Goal: Task Accomplishment & Management: Manage account settings

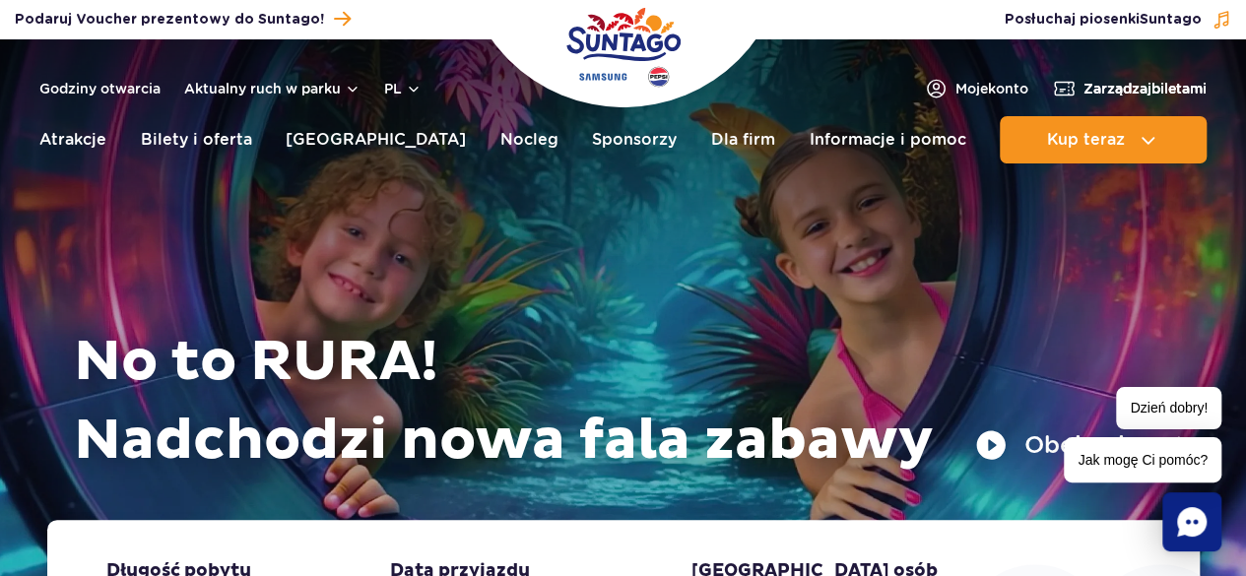
click at [1126, 96] on span "Zarządzaj biletami" at bounding box center [1144, 89] width 123 height 20
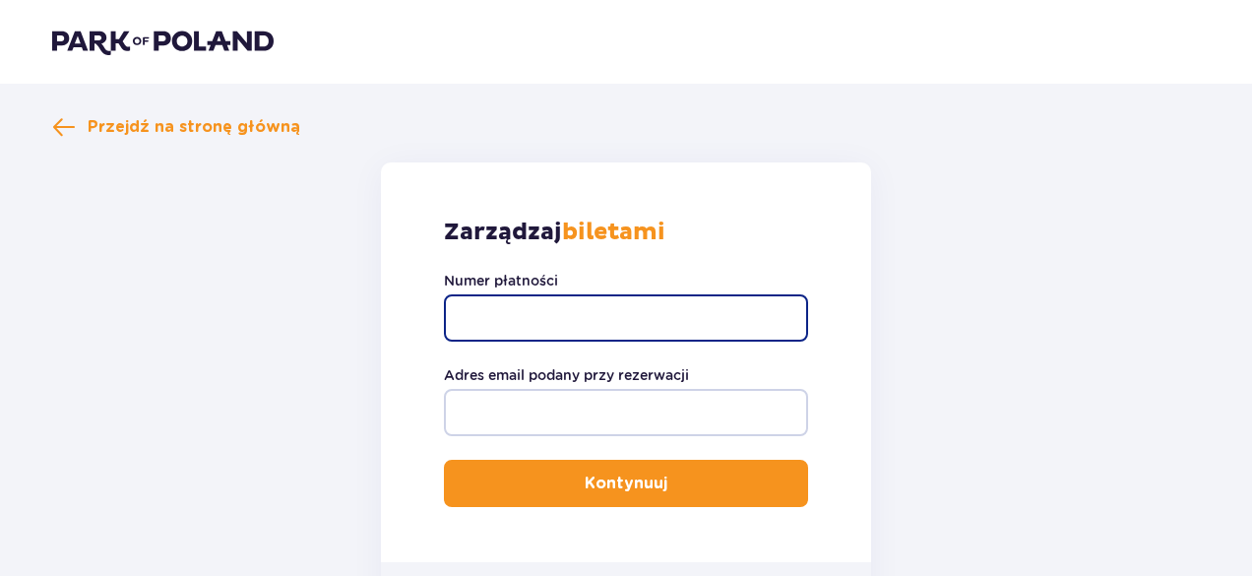
click at [600, 306] on input "Numer płatności" at bounding box center [626, 317] width 364 height 47
type input "TR-VRC-FLCR1DX"
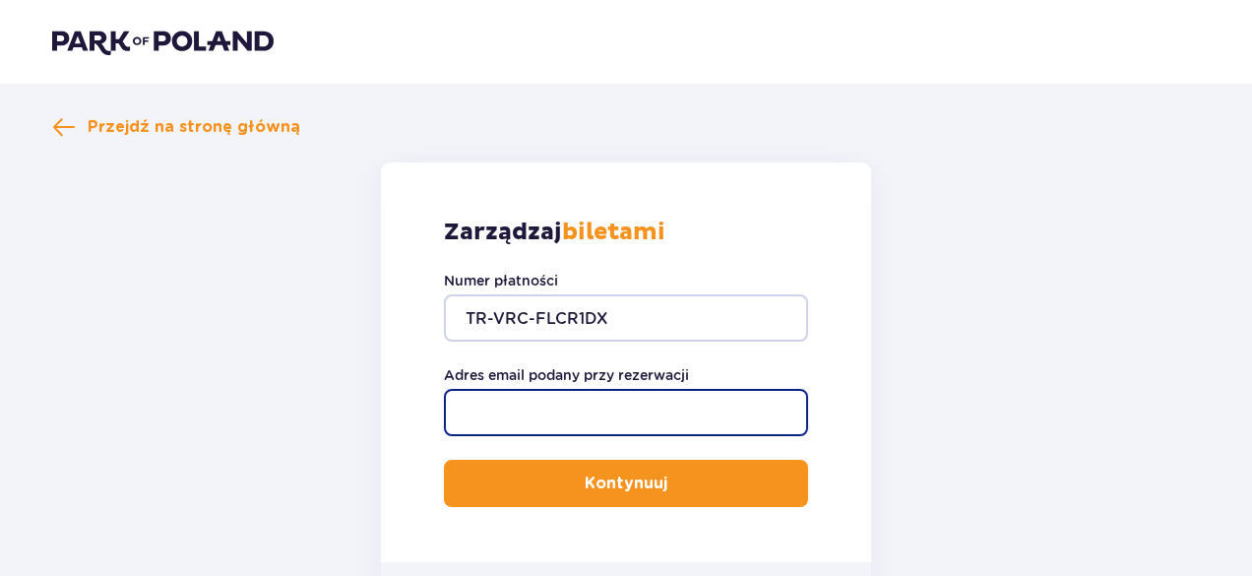
click at [620, 416] on input "Adres email podany przy rezerwacji" at bounding box center [626, 412] width 364 height 47
type input "martyna90sz@gmail.com"
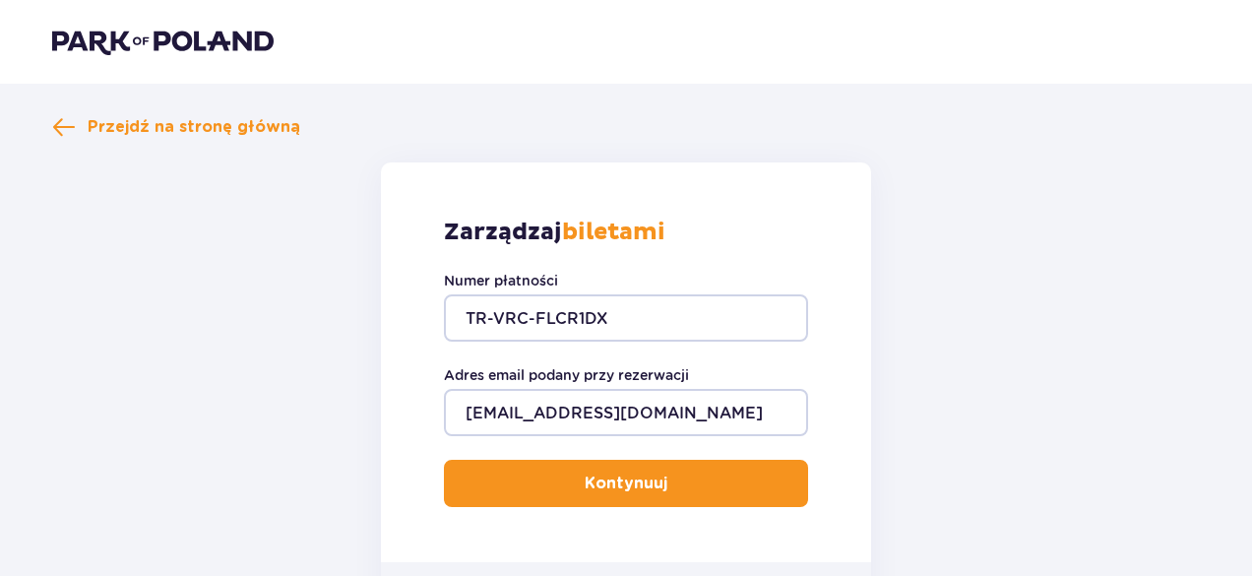
click at [663, 472] on span "submit" at bounding box center [672, 484] width 24 height 24
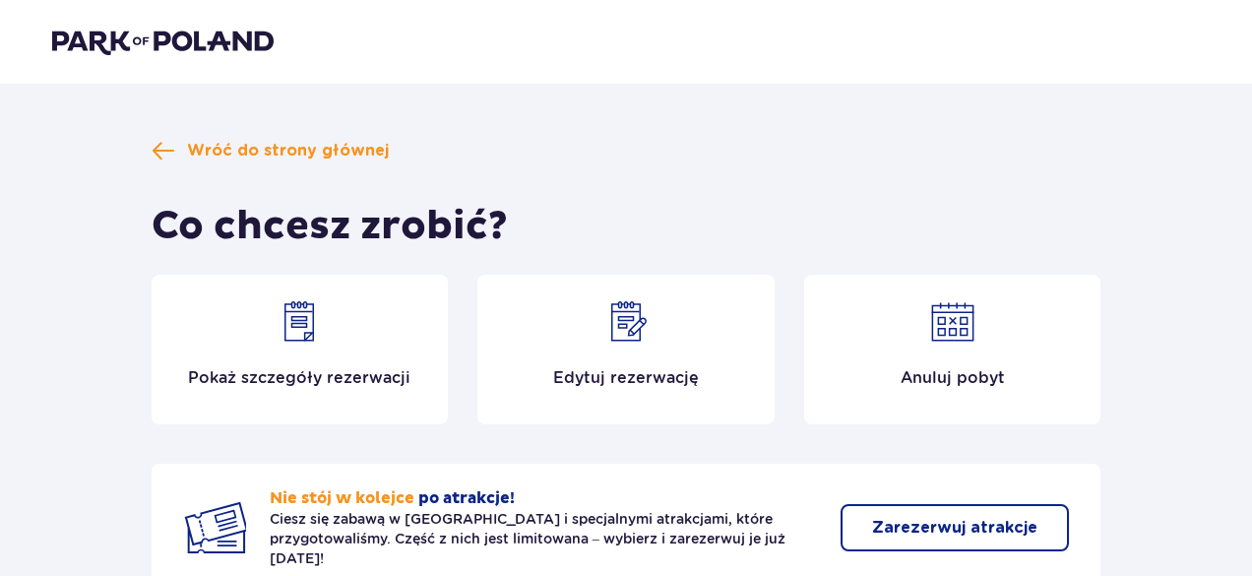
click at [641, 367] on p "Edytuj rezerwację" at bounding box center [626, 378] width 146 height 22
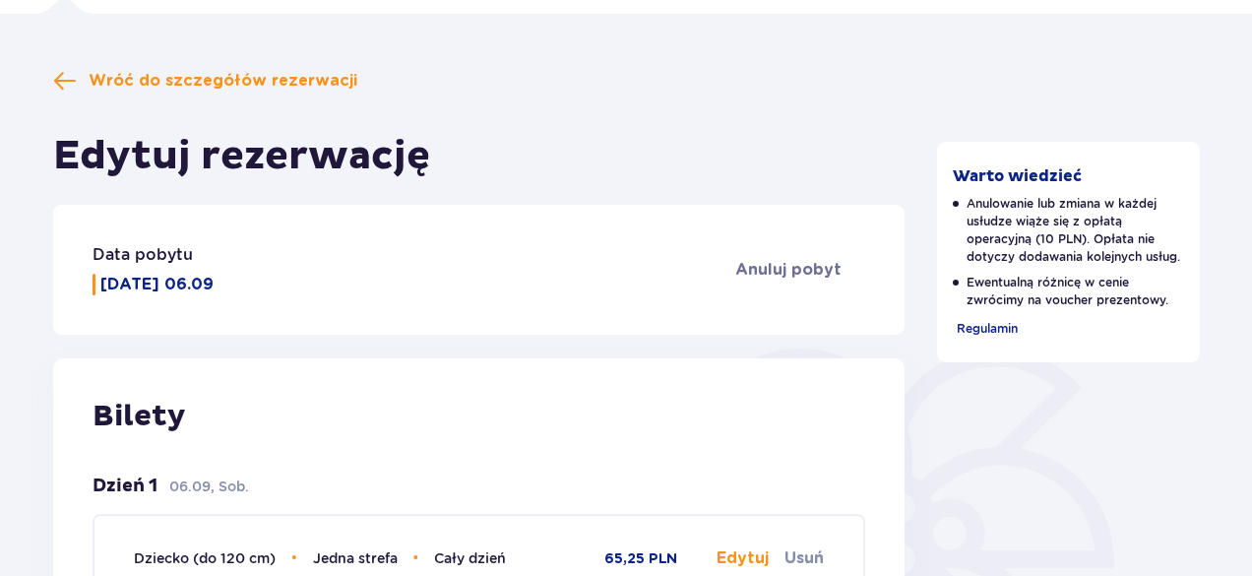
scroll to position [135, 0]
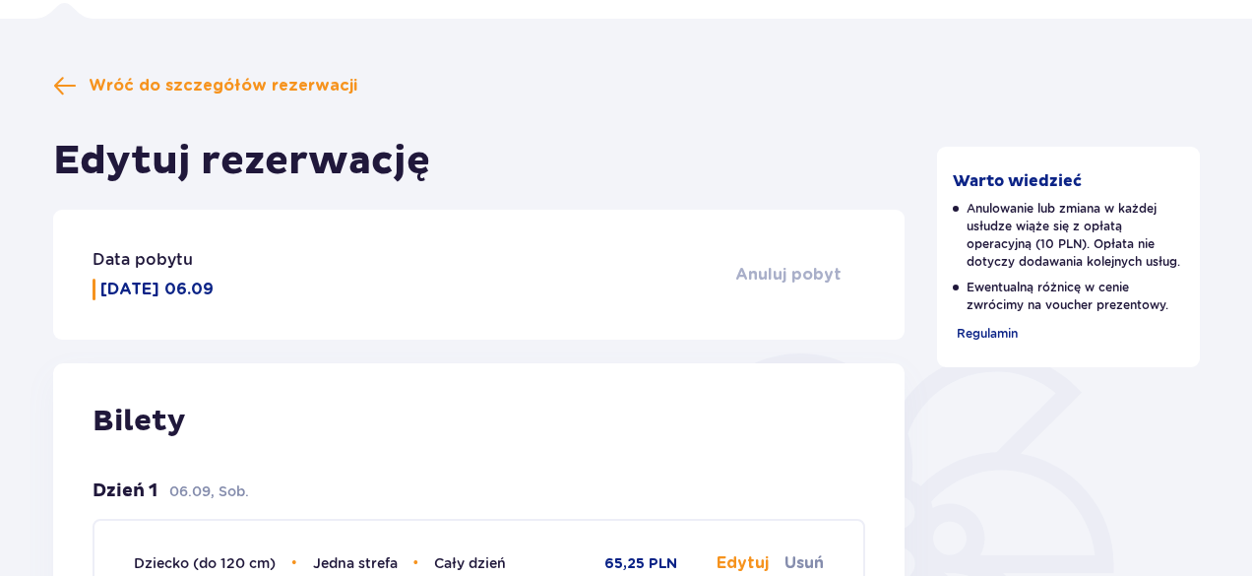
click at [820, 273] on span "Anuluj pobyt" at bounding box center [789, 275] width 106 height 22
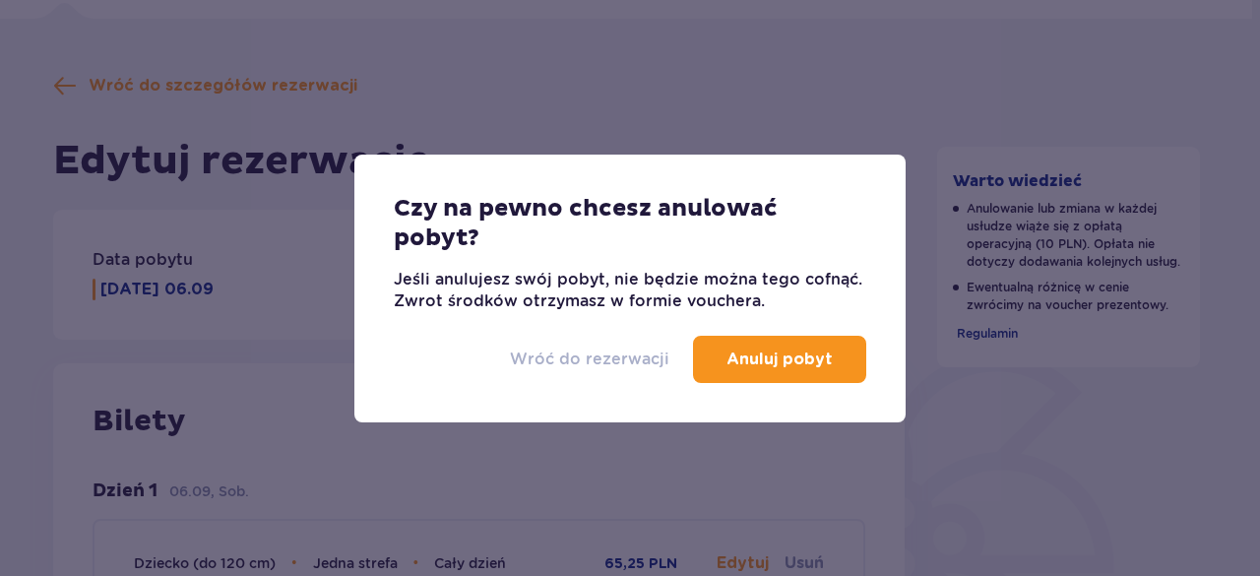
click at [555, 366] on p "Wróć do rezerwacji" at bounding box center [590, 360] width 160 height 22
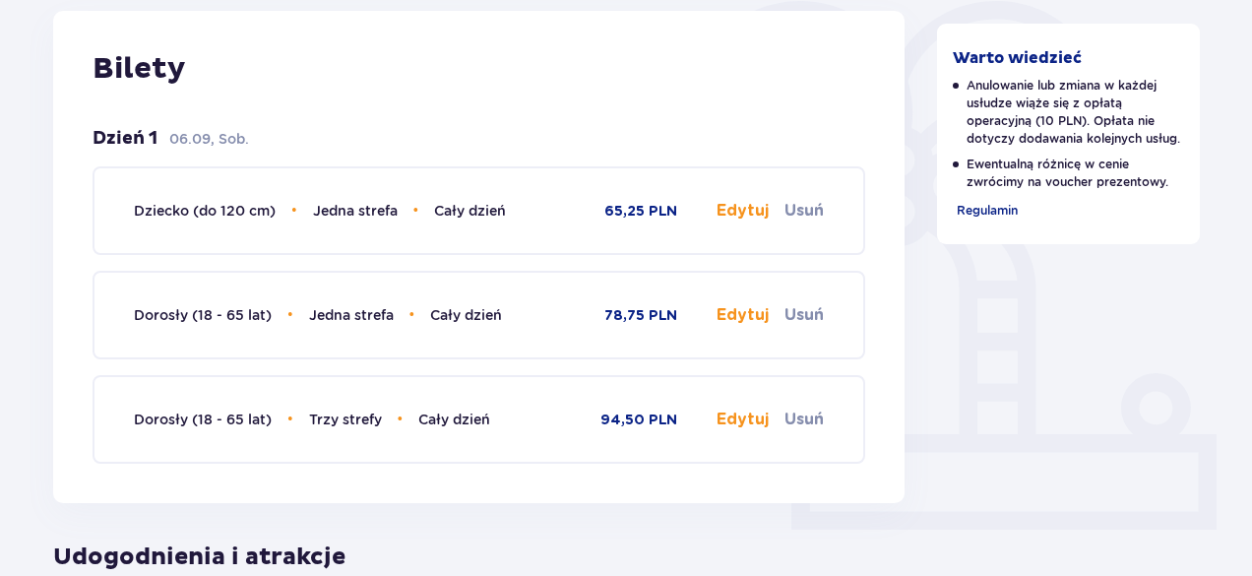
scroll to position [536, 0]
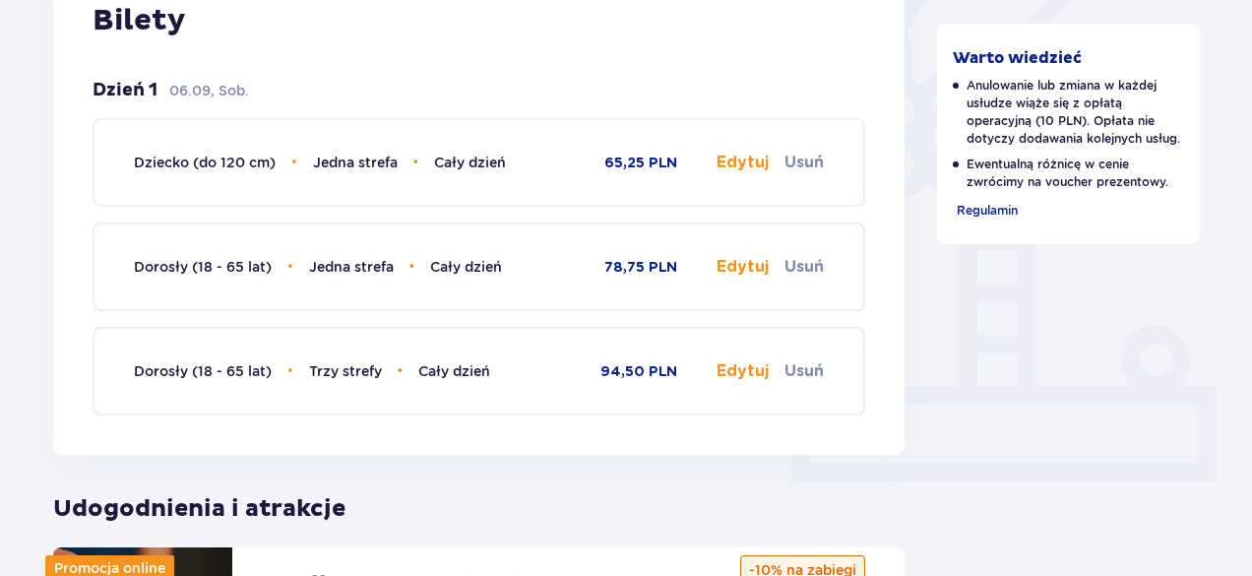
click at [744, 167] on button "Edytuj" at bounding box center [743, 163] width 52 height 22
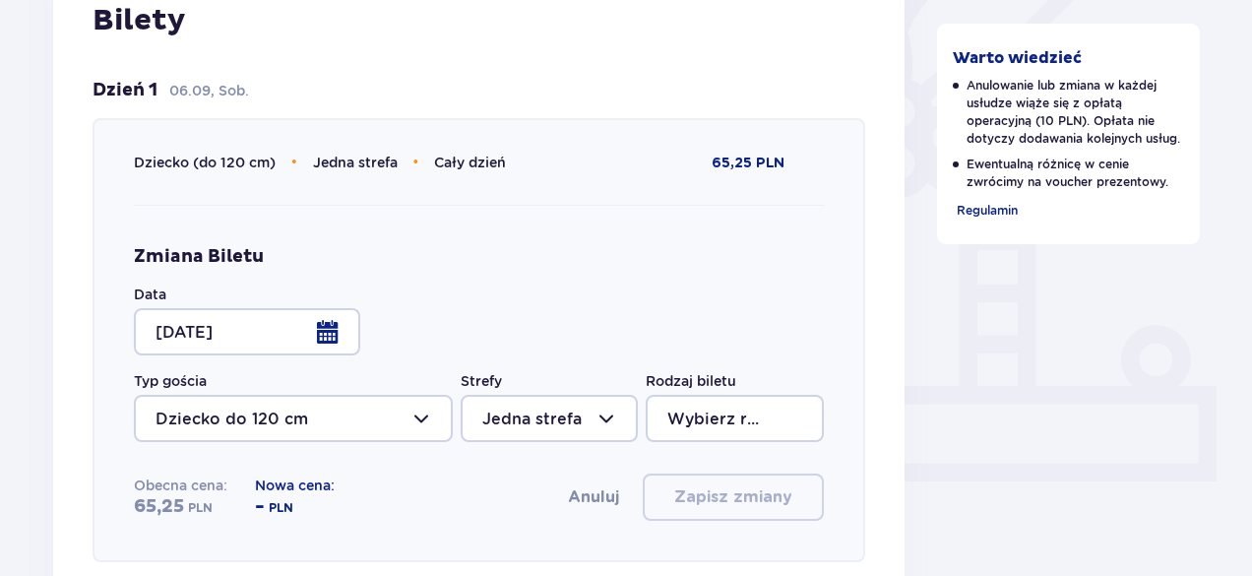
type input "Cały dzień"
click at [325, 337] on div at bounding box center [247, 331] width 226 height 47
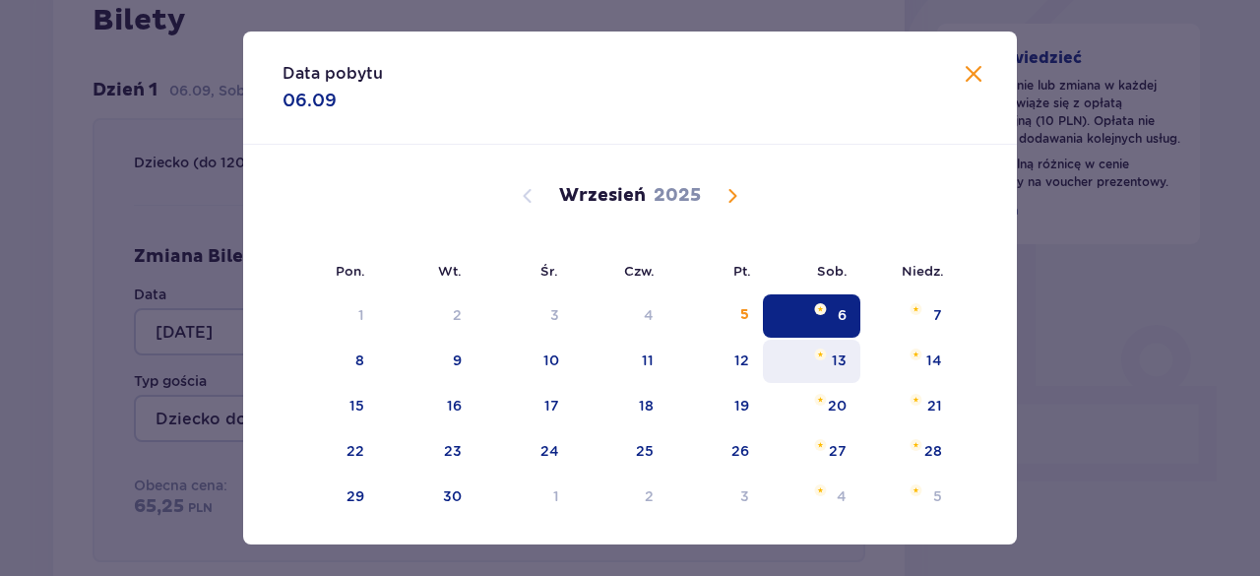
click at [822, 369] on div "13" at bounding box center [811, 361] width 97 height 43
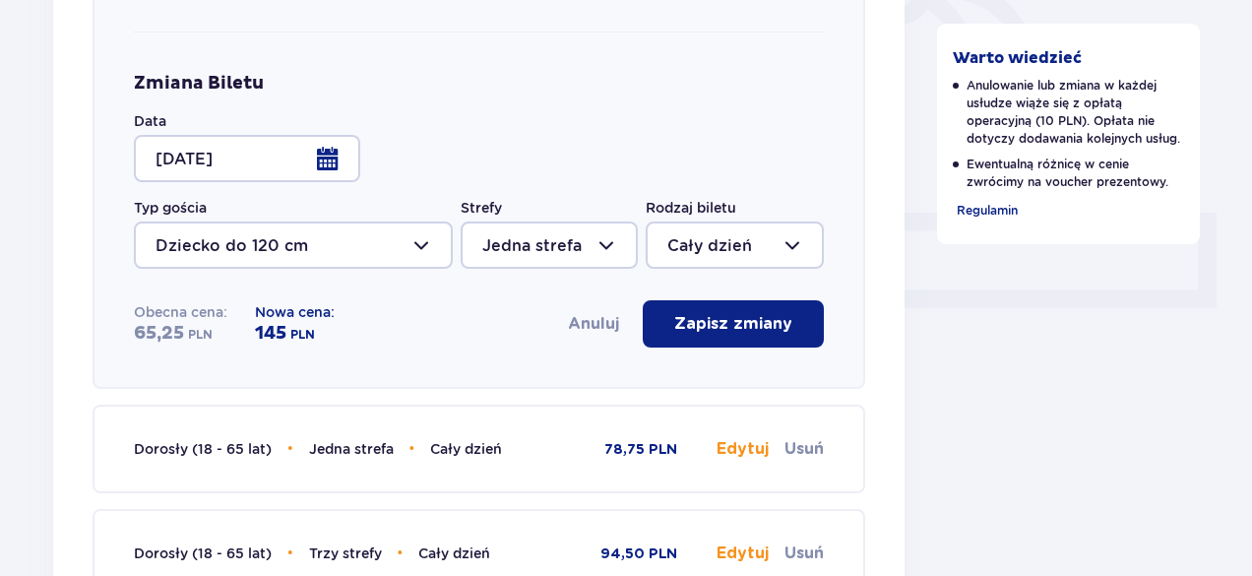
scroll to position [706, 0]
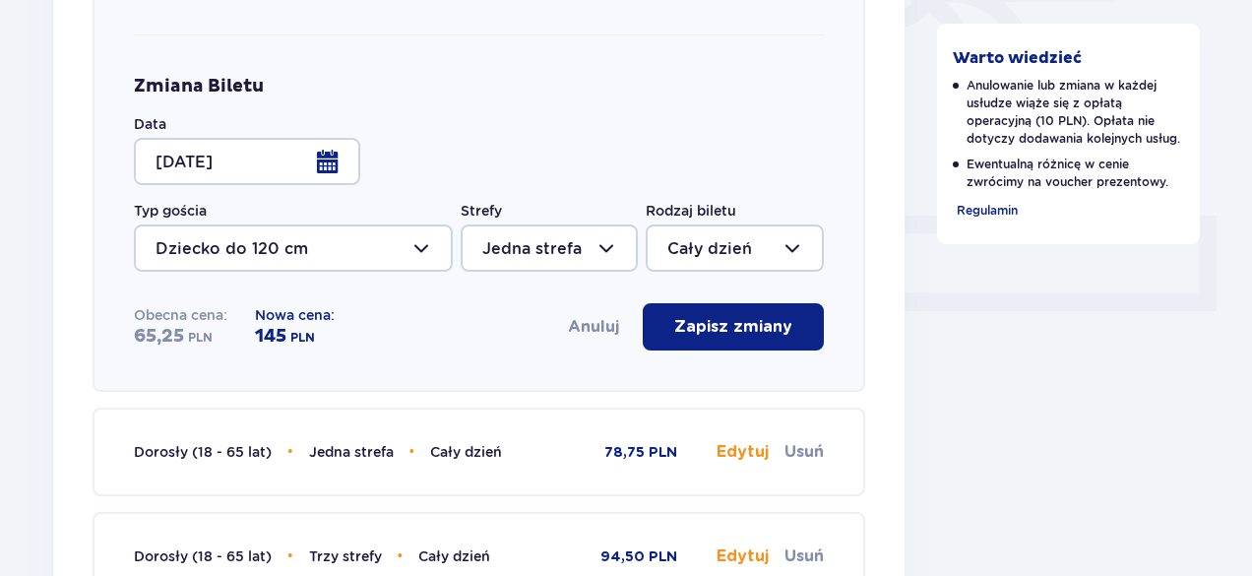
click at [327, 153] on div at bounding box center [247, 161] width 226 height 47
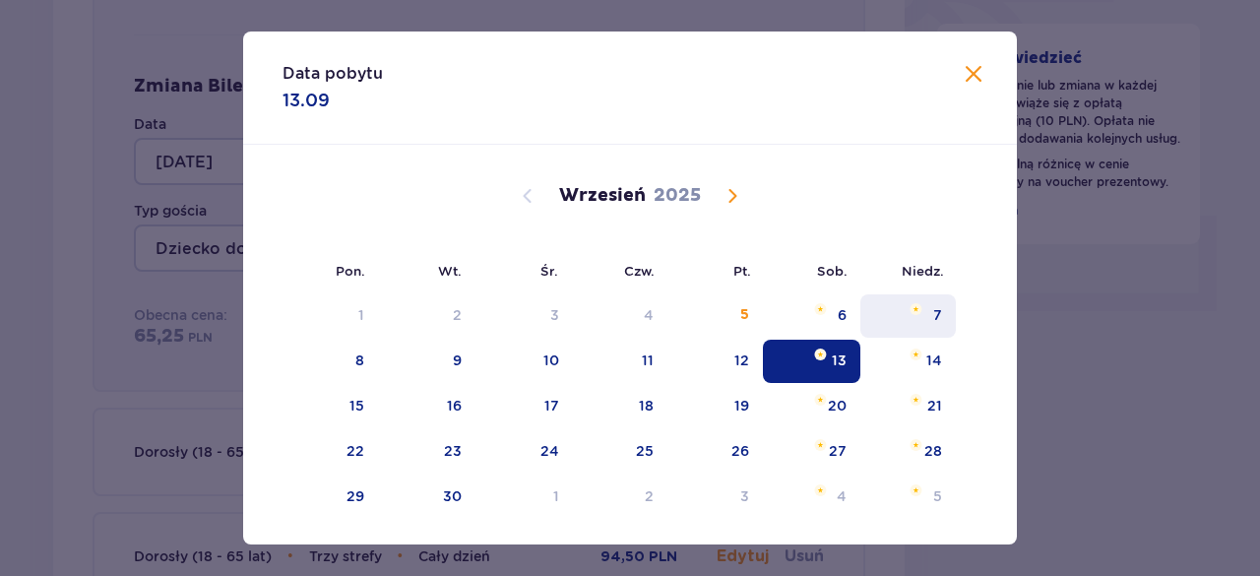
click at [895, 312] on div "7" at bounding box center [909, 315] width 96 height 43
type input "07.09.25"
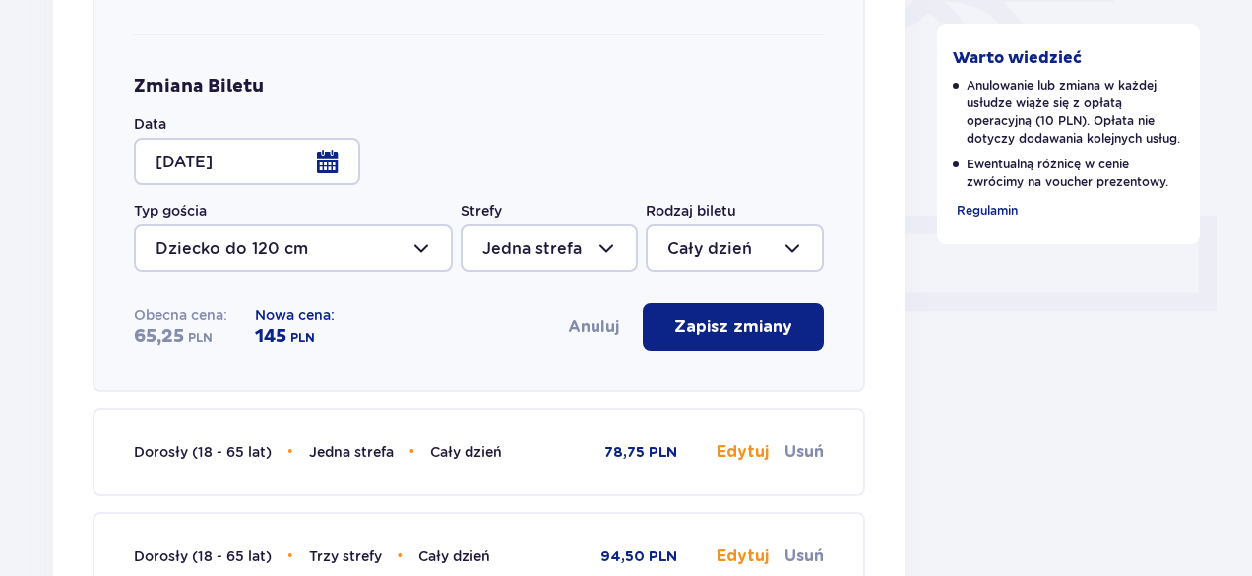
click at [593, 332] on button "Anuluj" at bounding box center [593, 327] width 51 height 22
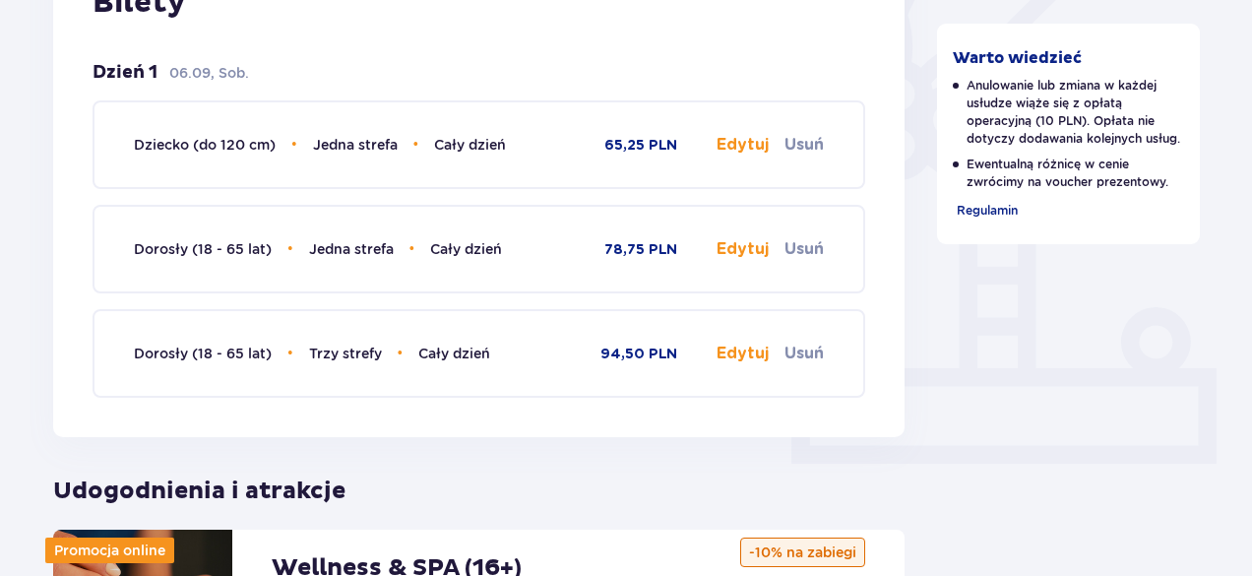
scroll to position [549, 0]
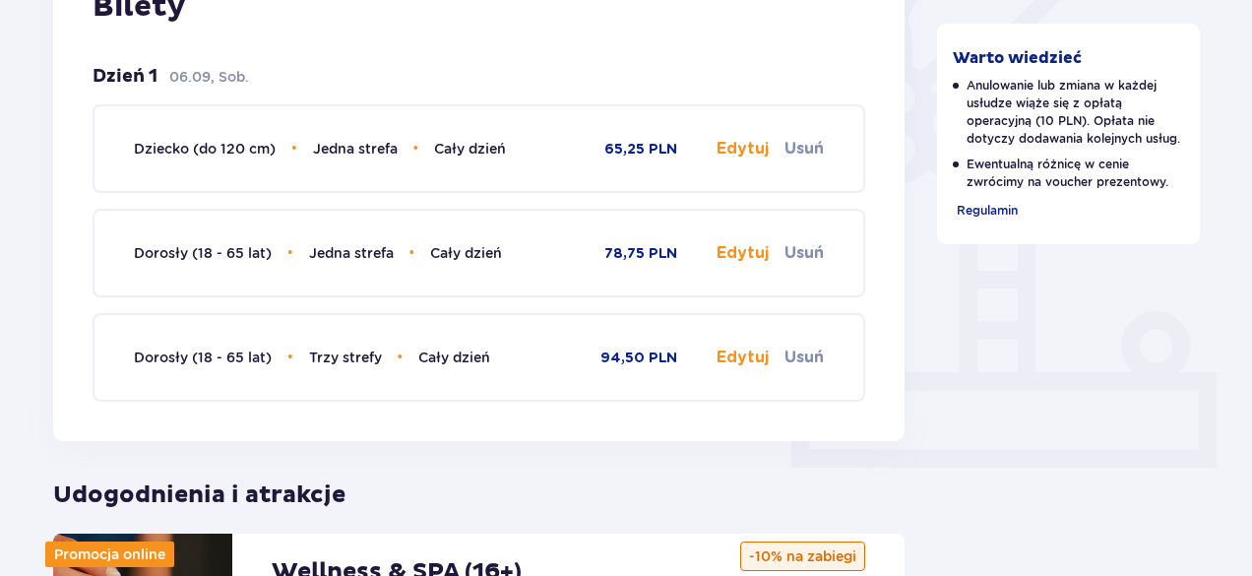
click at [746, 251] on button "Edytuj" at bounding box center [743, 253] width 52 height 22
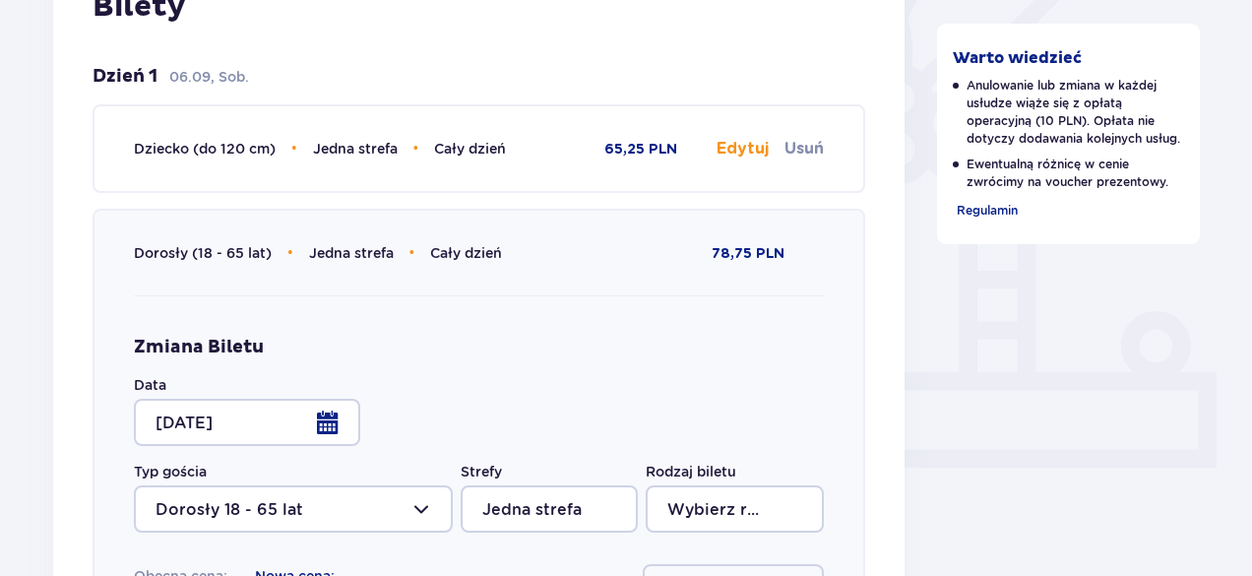
type input "Cały dzień"
click at [337, 413] on div at bounding box center [247, 422] width 226 height 47
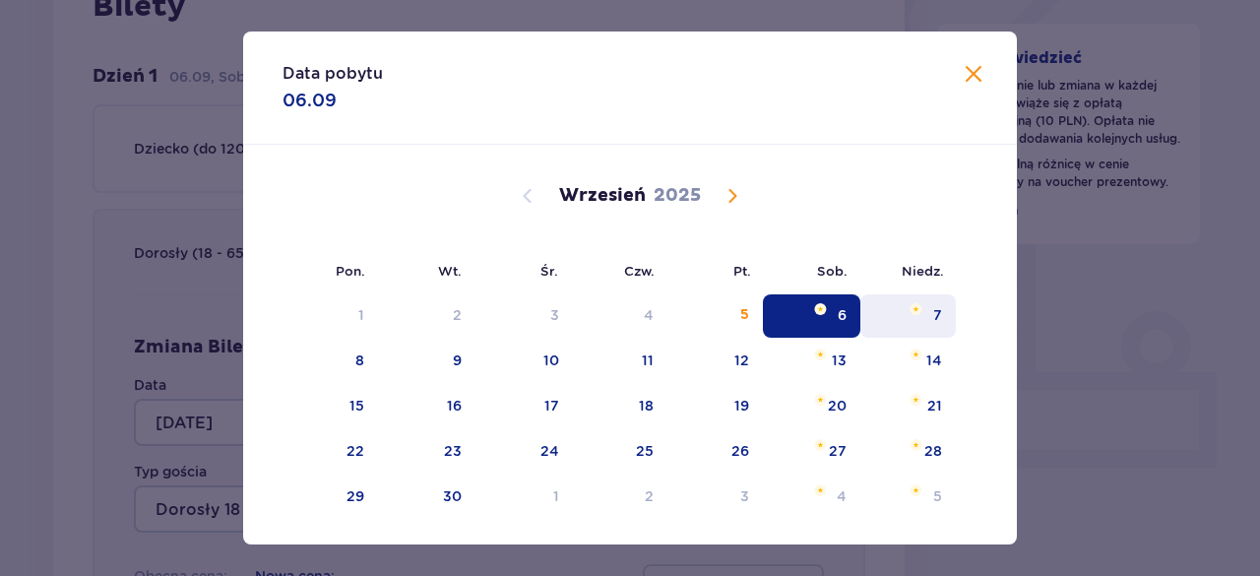
click at [895, 312] on div "7" at bounding box center [909, 315] width 96 height 43
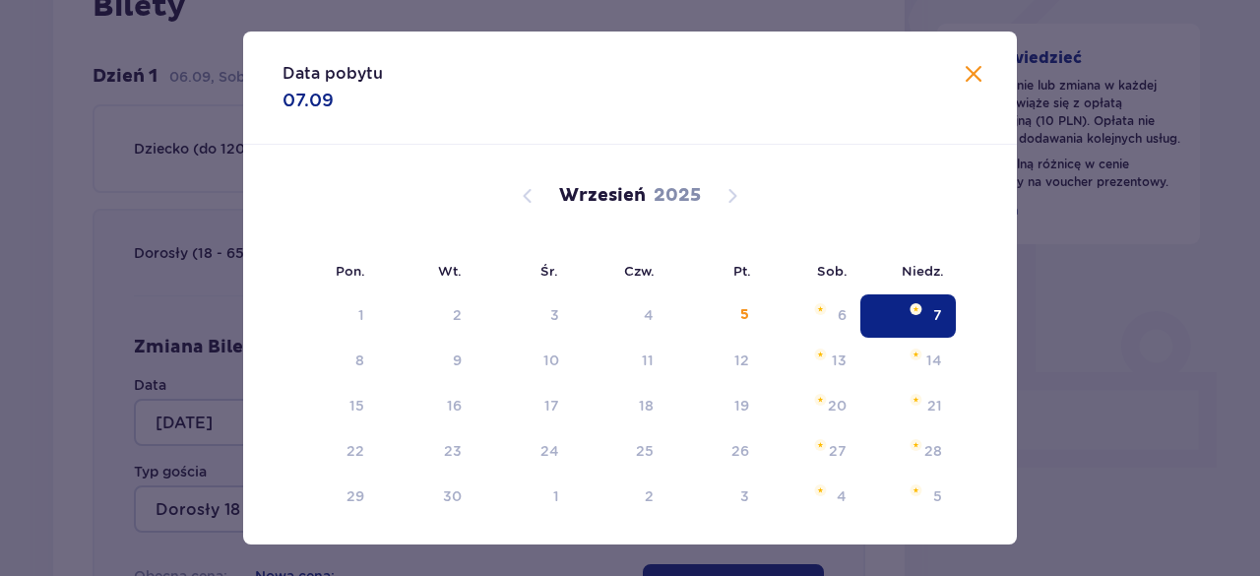
type input "07.09.25"
click at [895, 312] on div "7" at bounding box center [909, 315] width 96 height 43
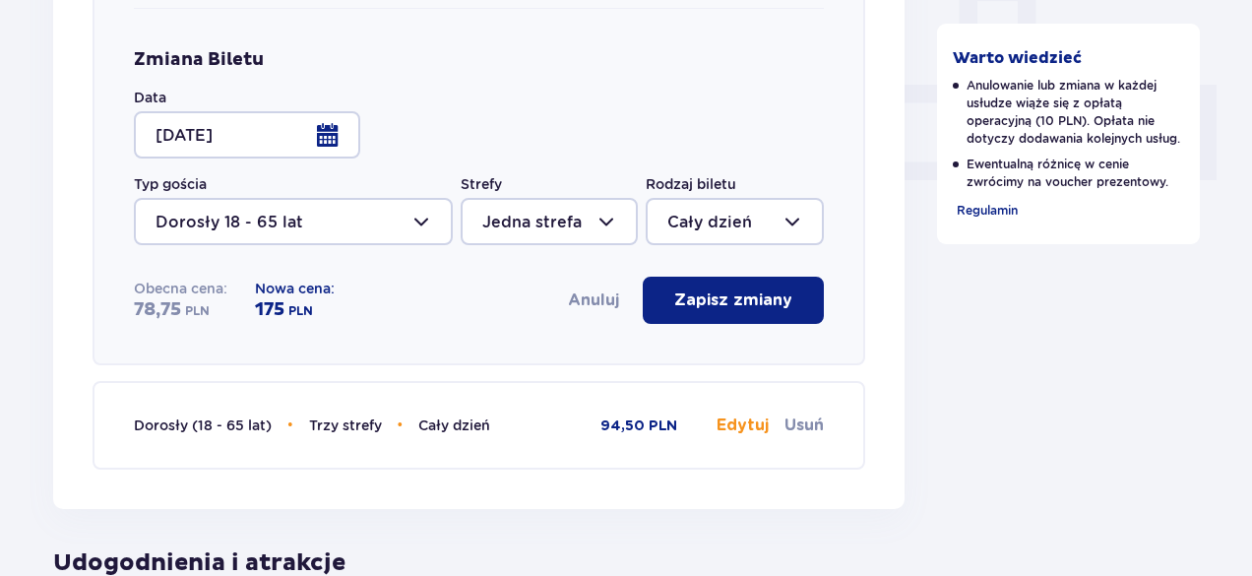
scroll to position [801, 0]
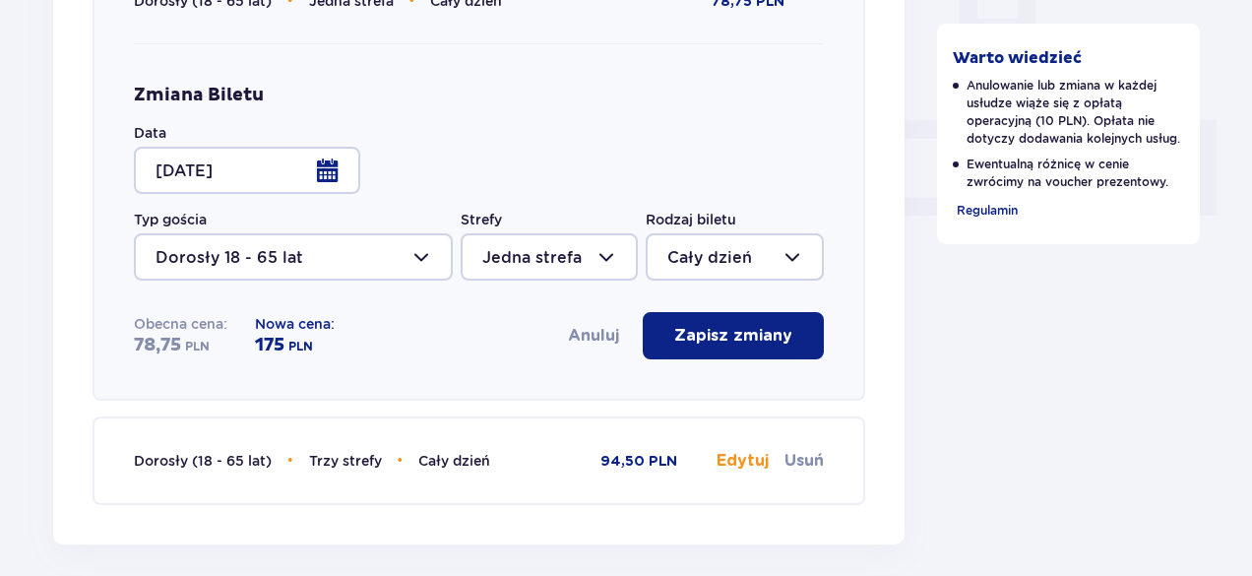
click at [607, 332] on button "Anuluj" at bounding box center [593, 336] width 51 height 22
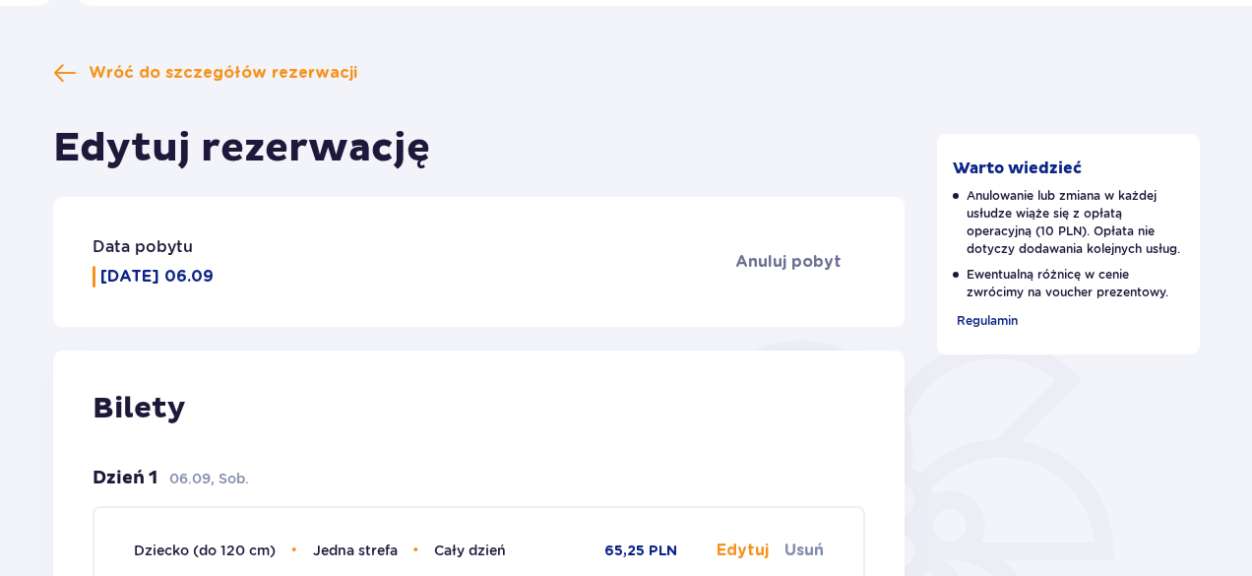
scroll to position [0, 0]
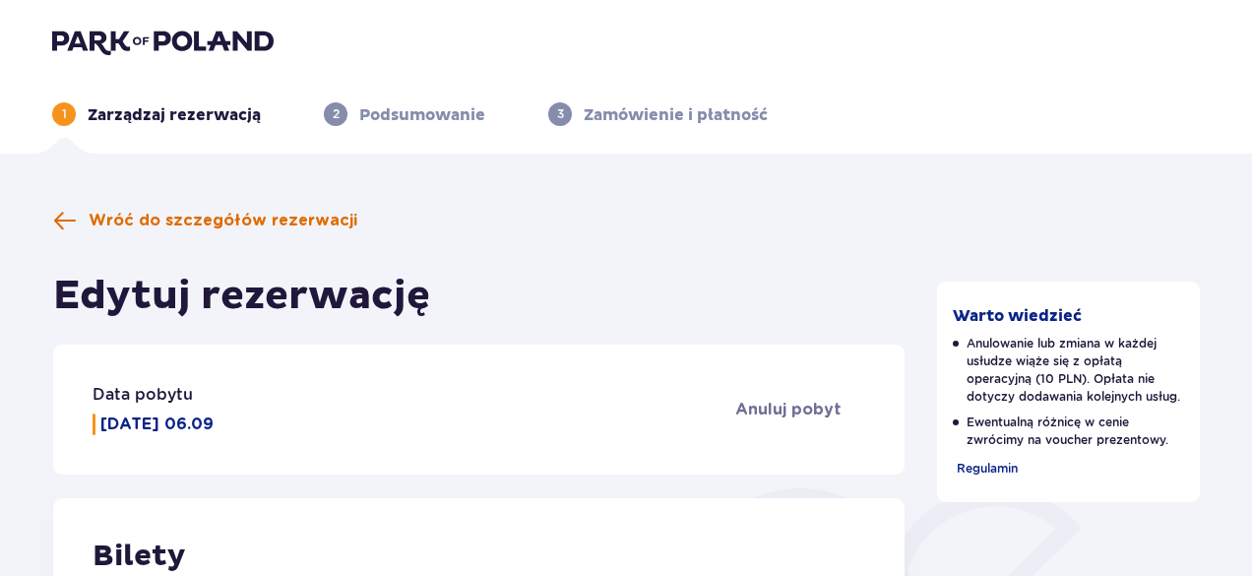
click at [293, 218] on span "Wróć do szczegółów rezerwacji" at bounding box center [223, 221] width 269 height 22
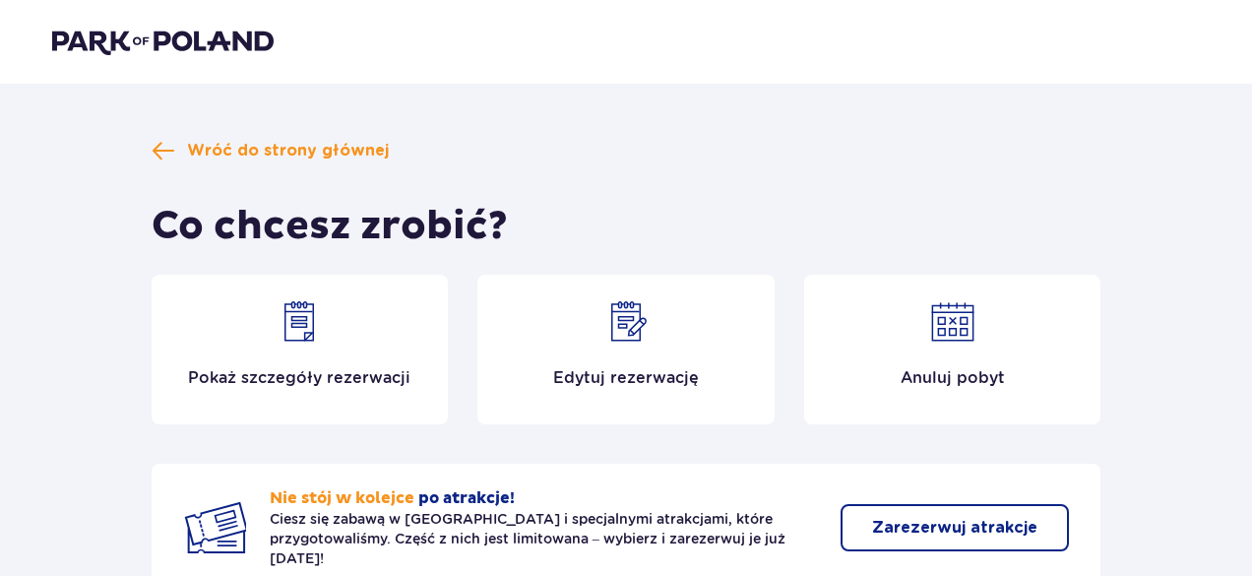
click at [293, 218] on h1 "Co chcesz zrobić?" at bounding box center [330, 226] width 356 height 49
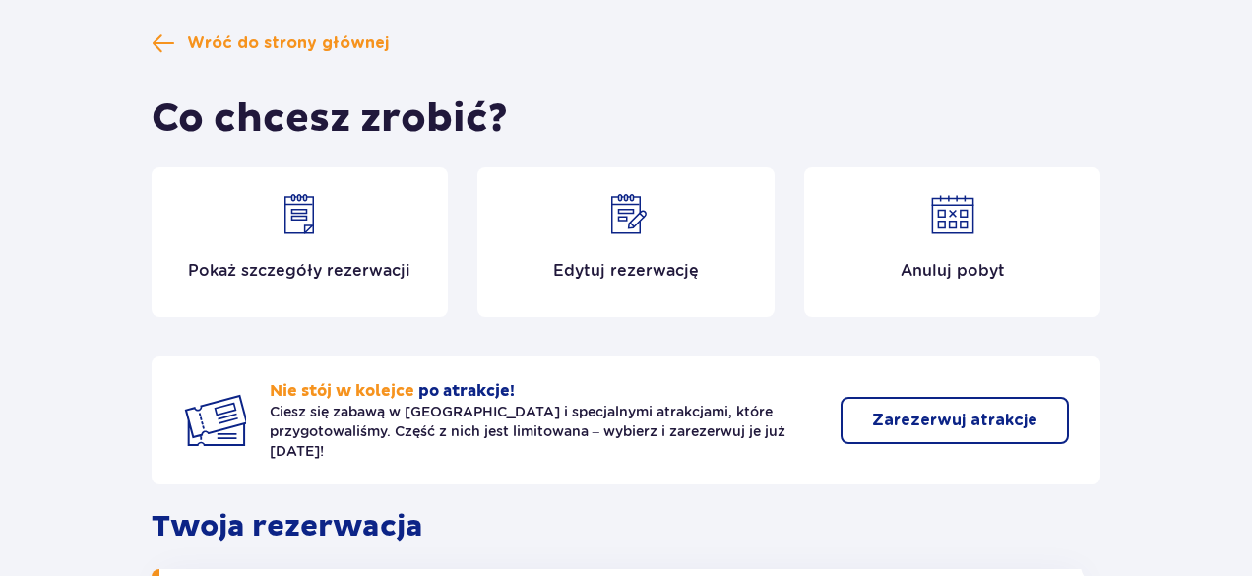
scroll to position [58, 0]
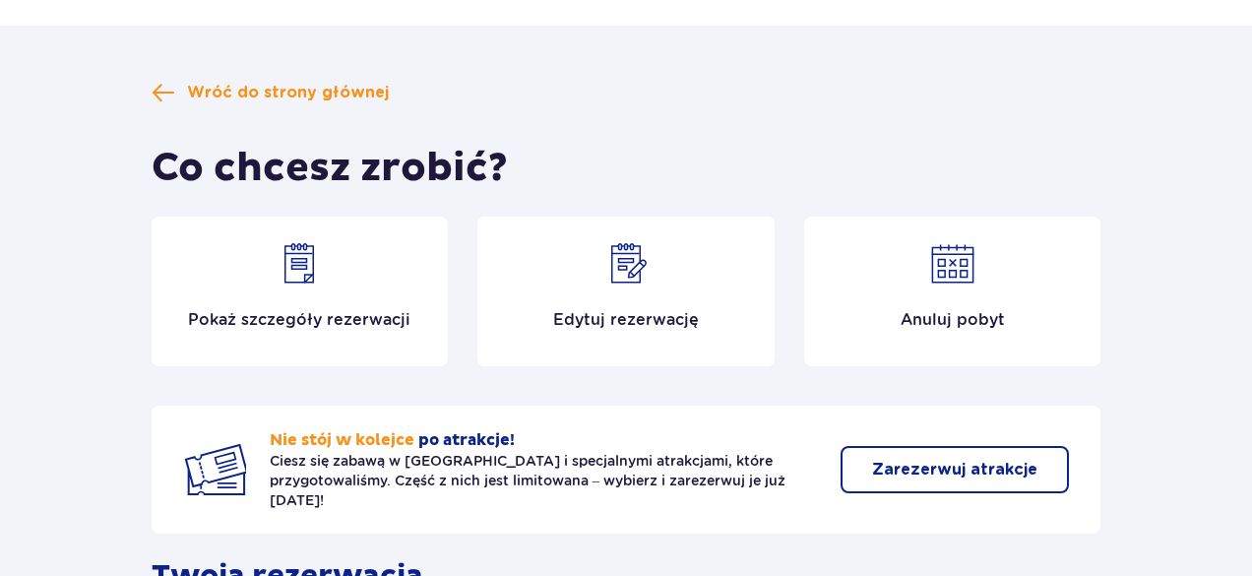
click at [655, 237] on div "Edytuj rezerwację" at bounding box center [626, 292] width 297 height 150
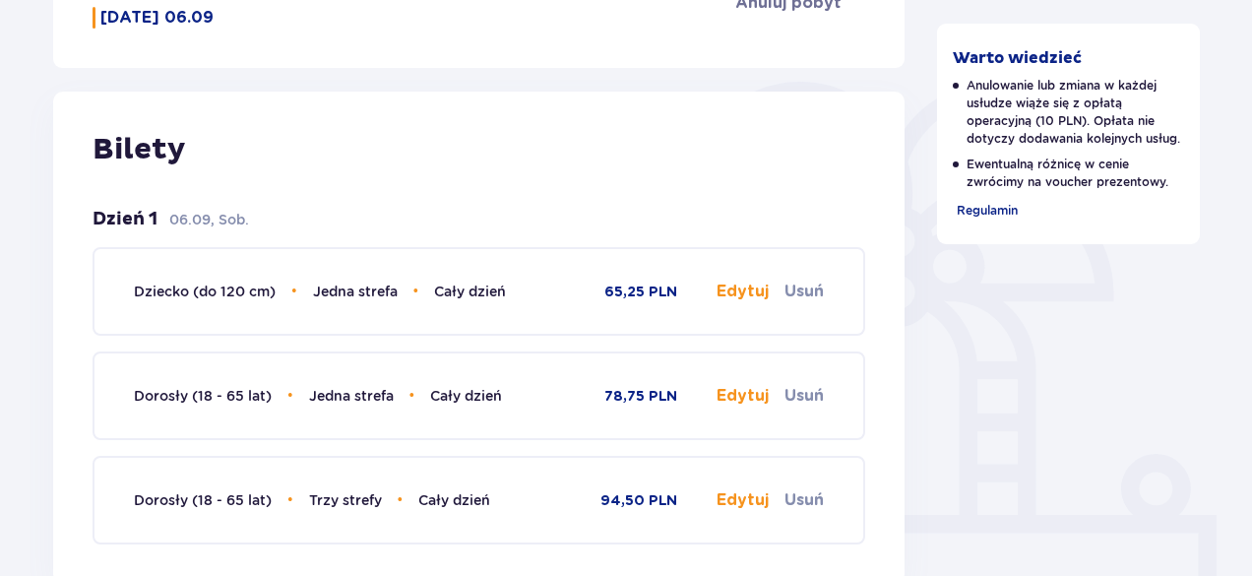
scroll to position [480, 0]
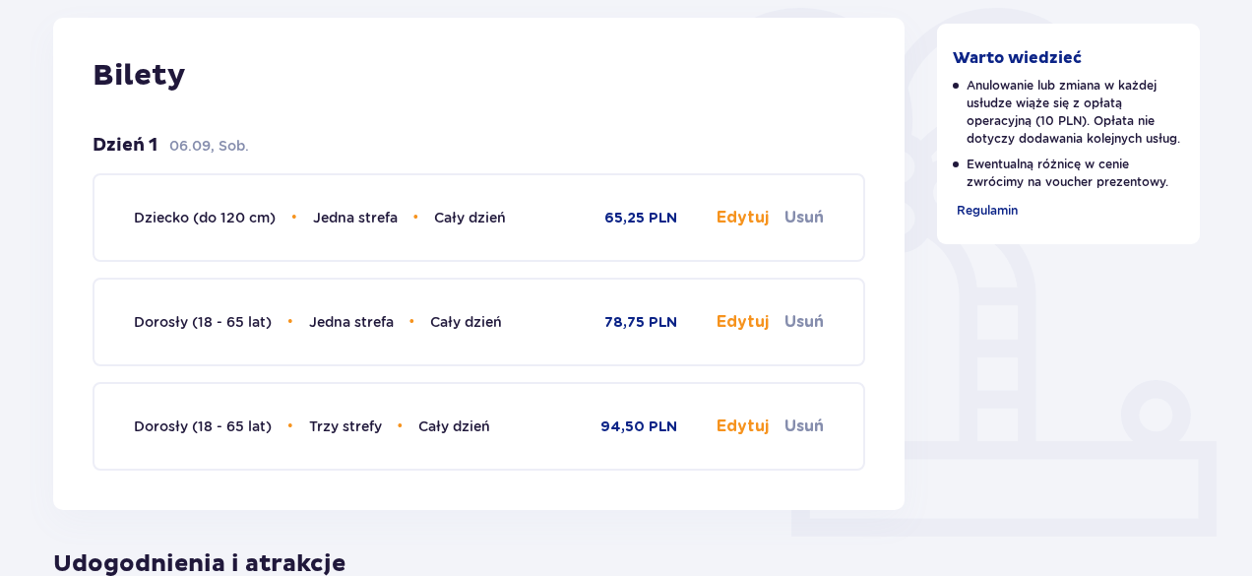
click at [733, 324] on button "Edytuj" at bounding box center [743, 322] width 52 height 22
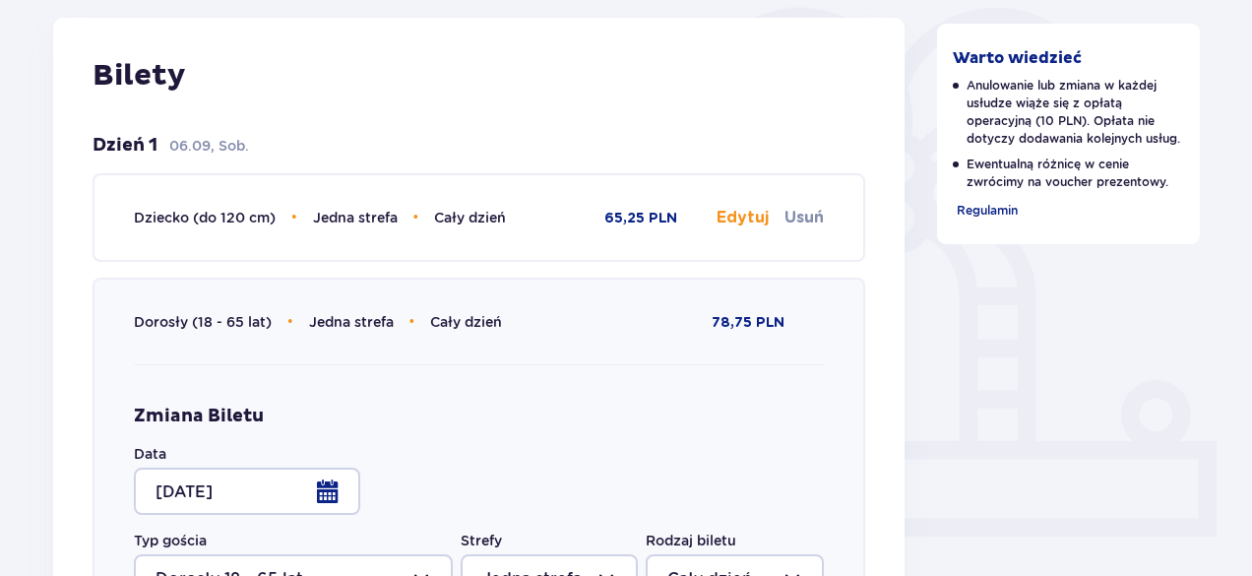
scroll to position [569, 0]
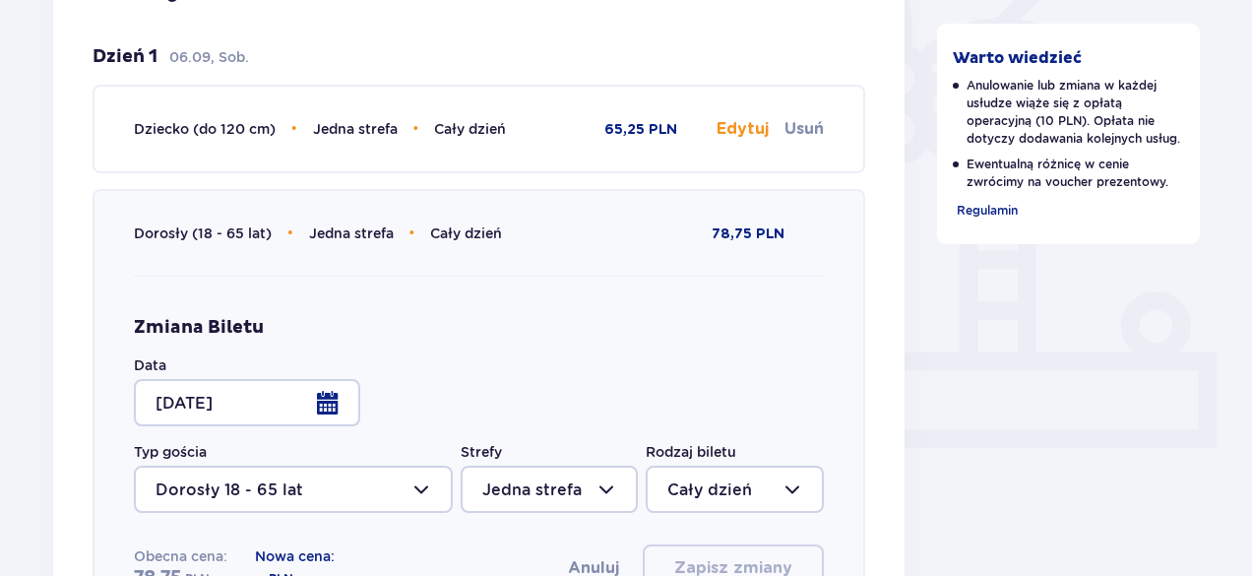
click at [551, 482] on div at bounding box center [549, 489] width 177 height 47
click at [536, 388] on p "Dwie strefy" at bounding box center [528, 388] width 93 height 22
type input "Dwie strefy"
click at [536, 388] on div "Zmiana Biletu Data 06.09.25 Typ gościa Dorosły 18 - 65 lat Strefy Dwie strefy R…" at bounding box center [479, 454] width 690 height 276
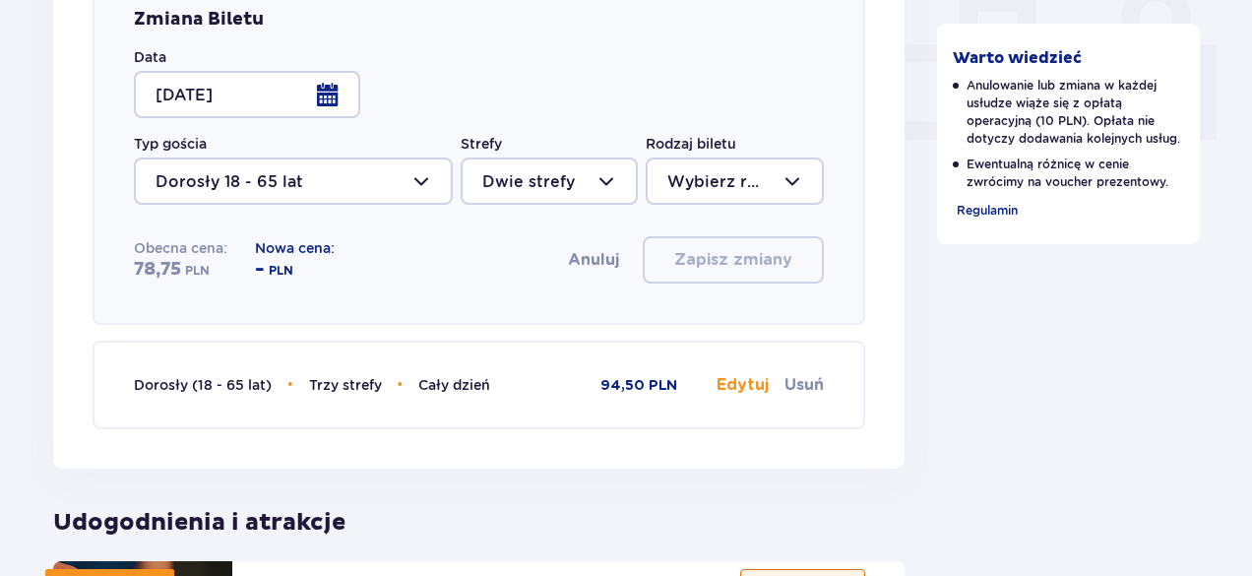
scroll to position [874, 0]
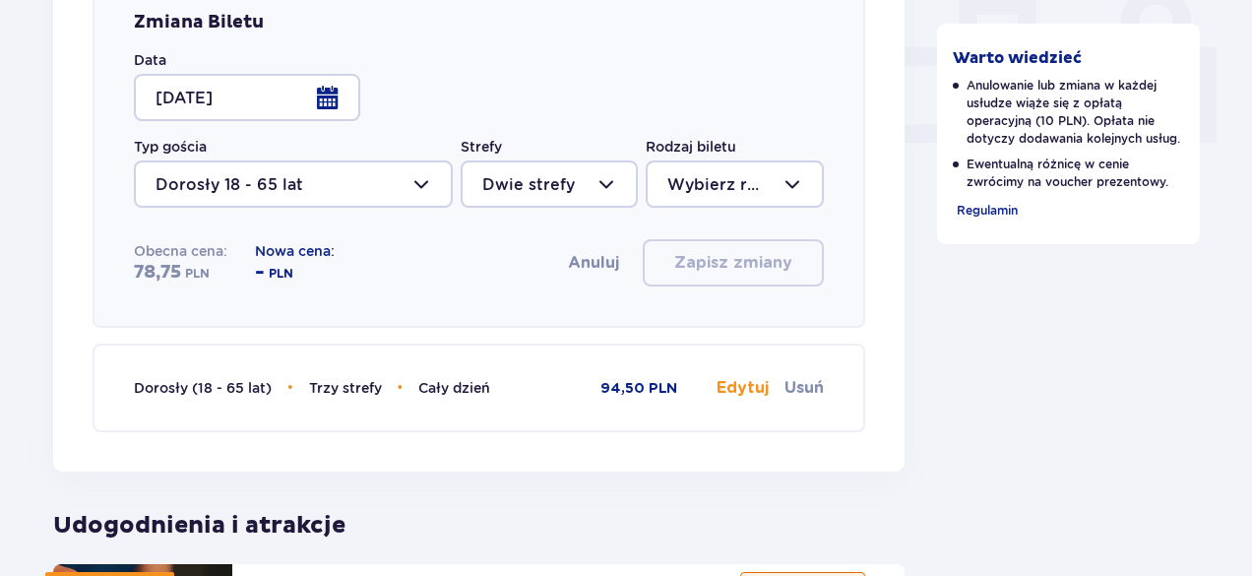
click at [766, 182] on div at bounding box center [734, 183] width 177 height 47
click at [605, 188] on div at bounding box center [549, 183] width 177 height 47
click at [528, 249] on p "Trzy strefy" at bounding box center [524, 244] width 85 height 22
type input "Trzy strefy"
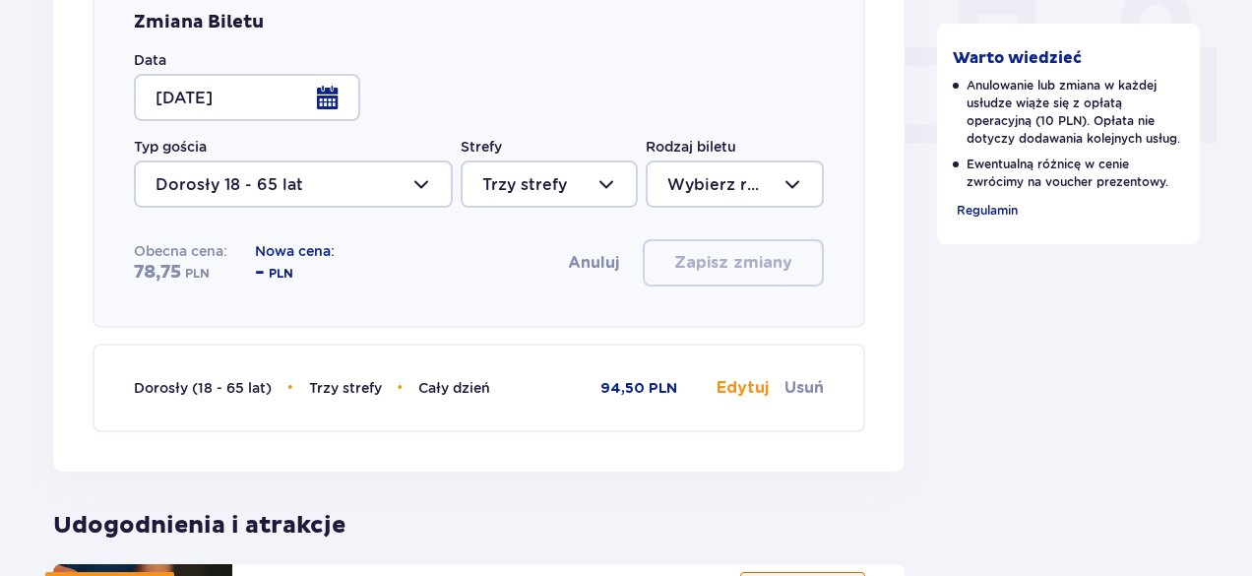
click at [709, 164] on div at bounding box center [734, 183] width 177 height 47
click at [694, 332] on p "Cały dzień" at bounding box center [710, 327] width 85 height 22
type input "Cały dzień"
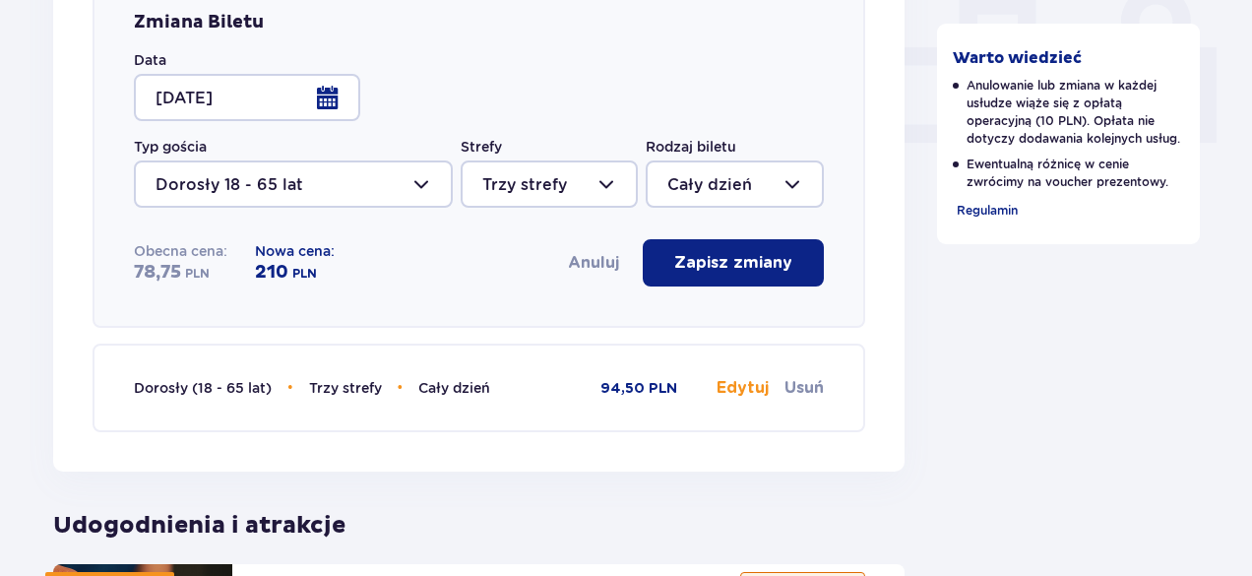
click at [598, 200] on div at bounding box center [549, 183] width 177 height 47
click at [551, 288] on p "Dwie strefy" at bounding box center [528, 286] width 93 height 22
type input "Dwie strefy"
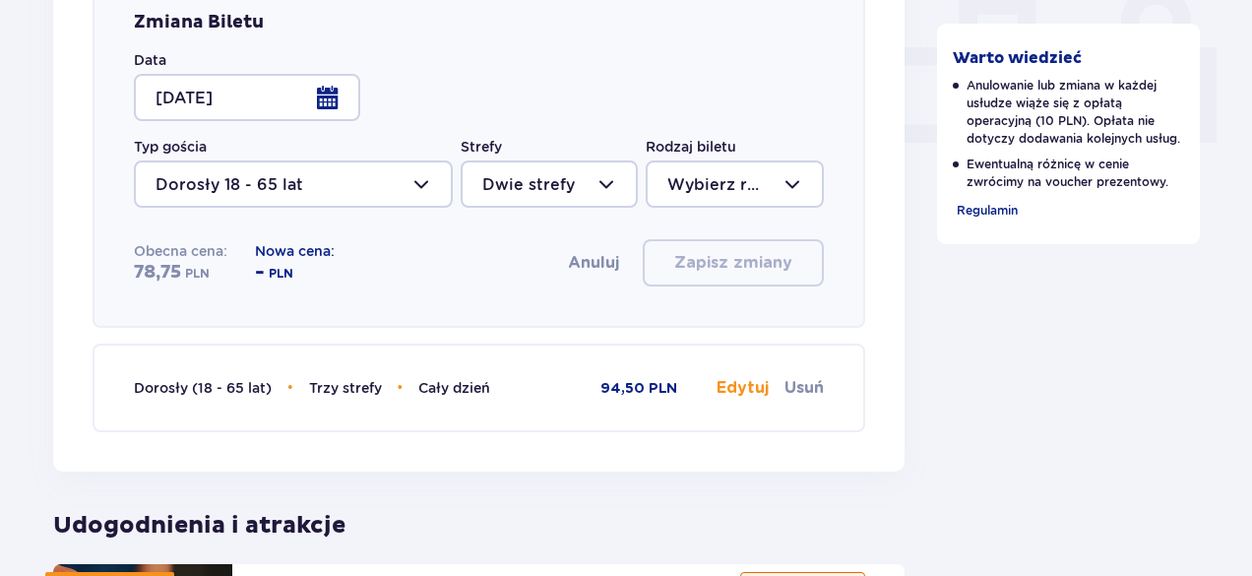
click at [737, 186] on div at bounding box center [734, 183] width 177 height 47
click at [693, 316] on span "Cały dzień" at bounding box center [734, 326] width 173 height 41
type input "Cały dzień"
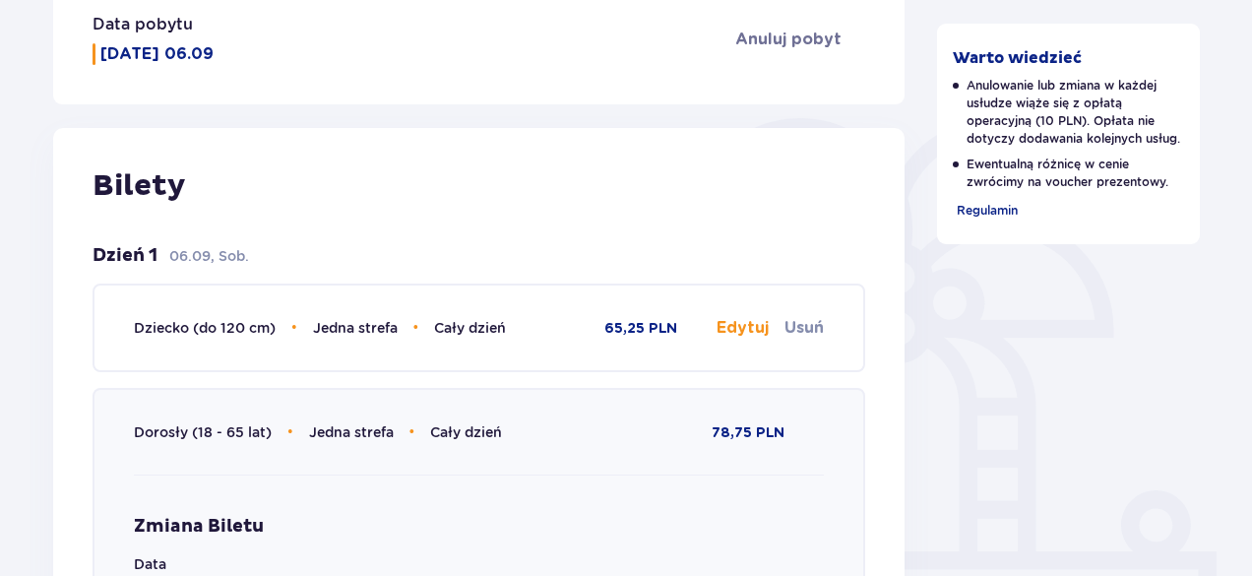
scroll to position [47, 0]
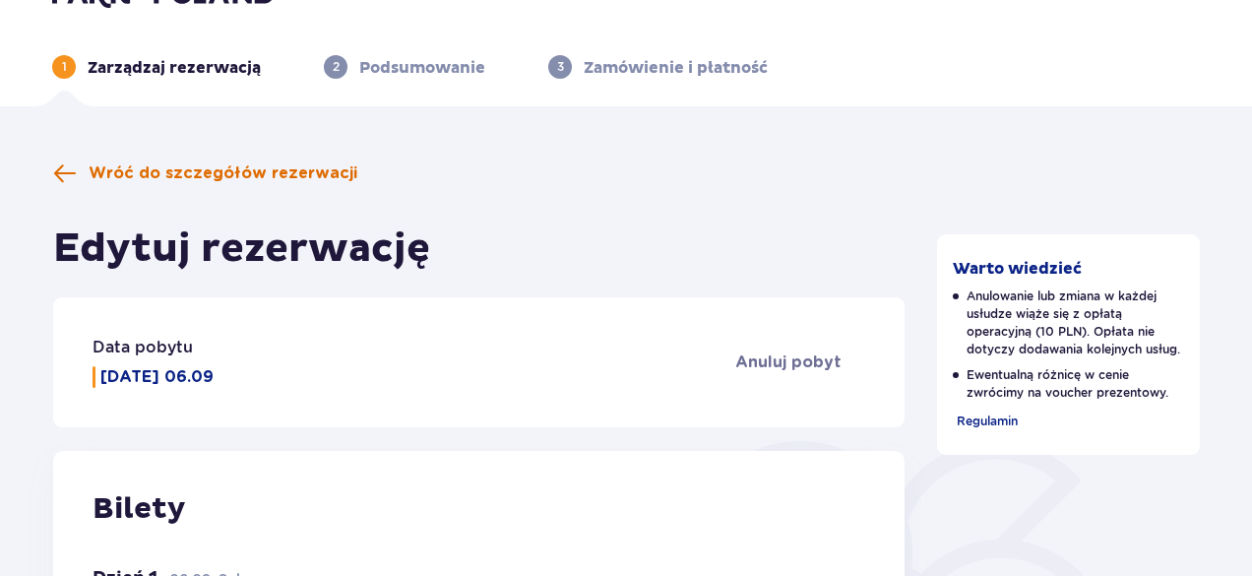
click at [163, 164] on span "Wróć do szczegółów rezerwacji" at bounding box center [223, 173] width 269 height 22
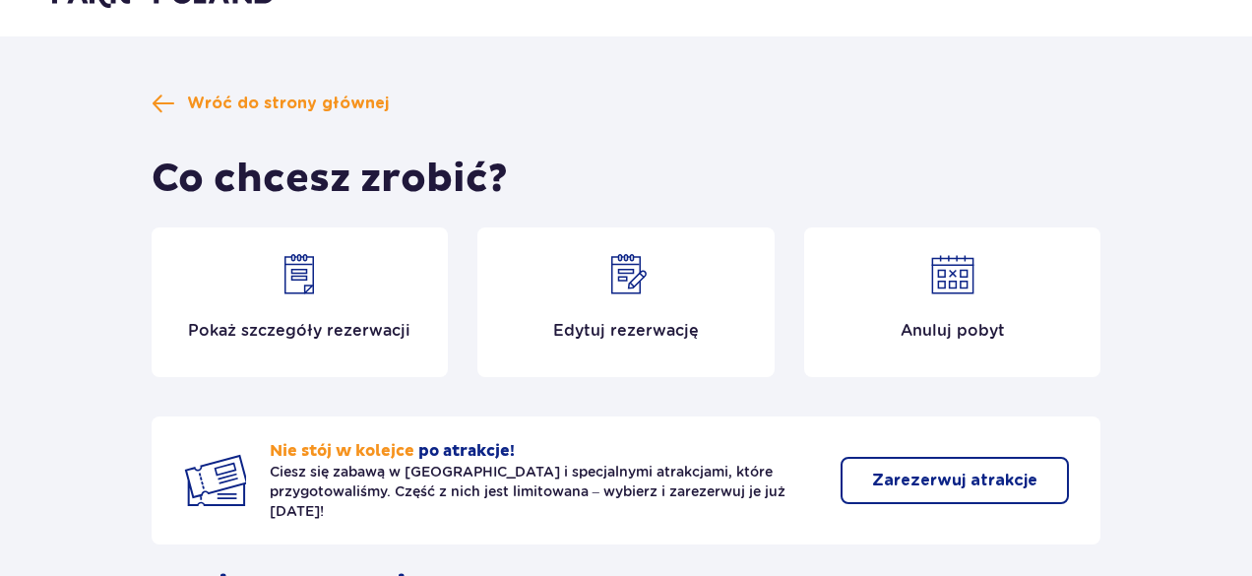
drag, startPoint x: 1259, startPoint y: 12, endPoint x: 704, endPoint y: 18, distance: 555.3
